Goal: Information Seeking & Learning: Learn about a topic

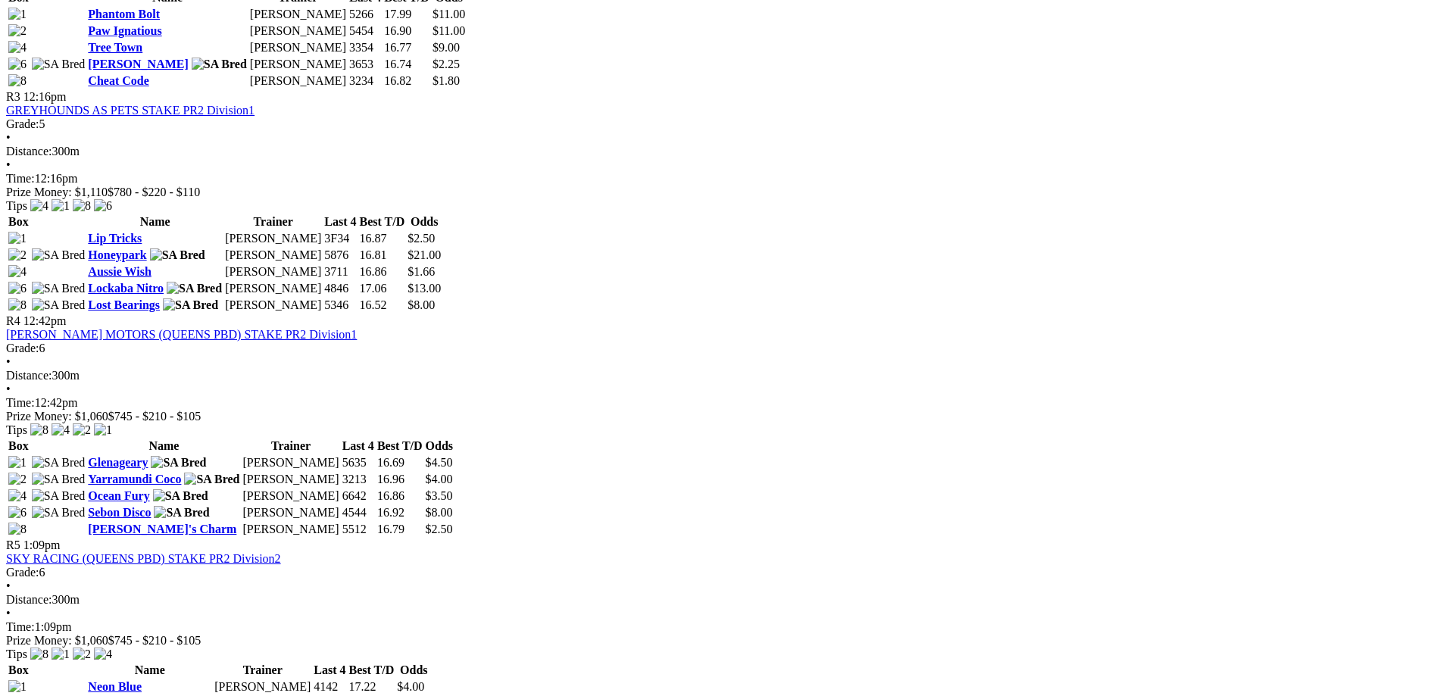
scroll to position [1136, 0]
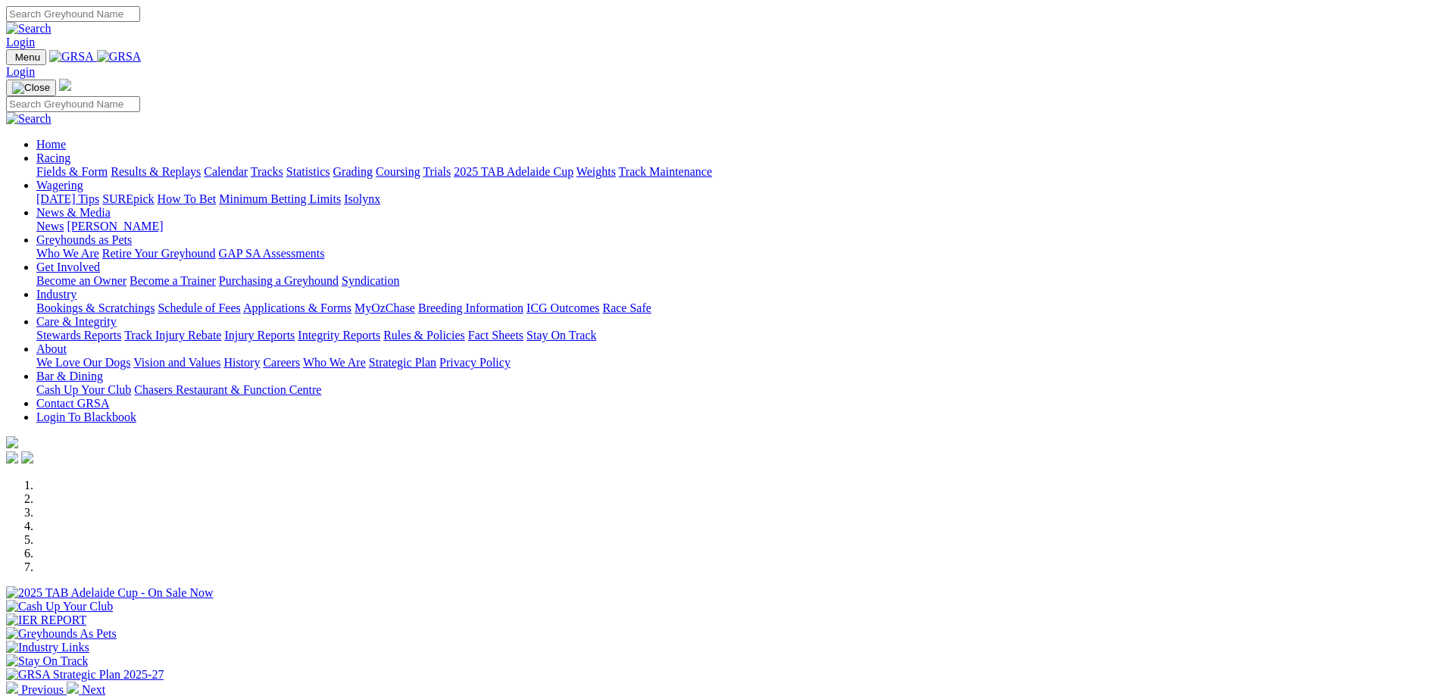
scroll to position [530, 0]
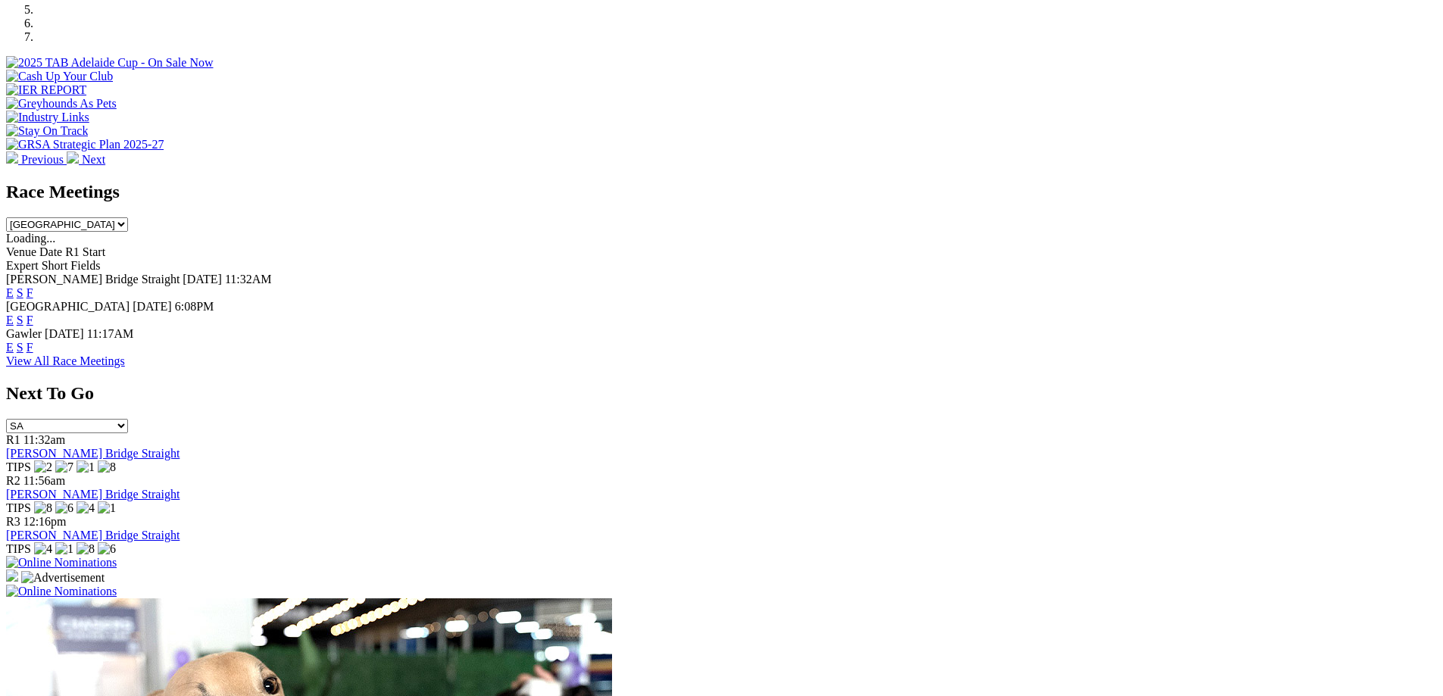
click at [125, 355] on link "View All Race Meetings" at bounding box center [65, 361] width 119 height 13
